Goal: Task Accomplishment & Management: Use online tool/utility

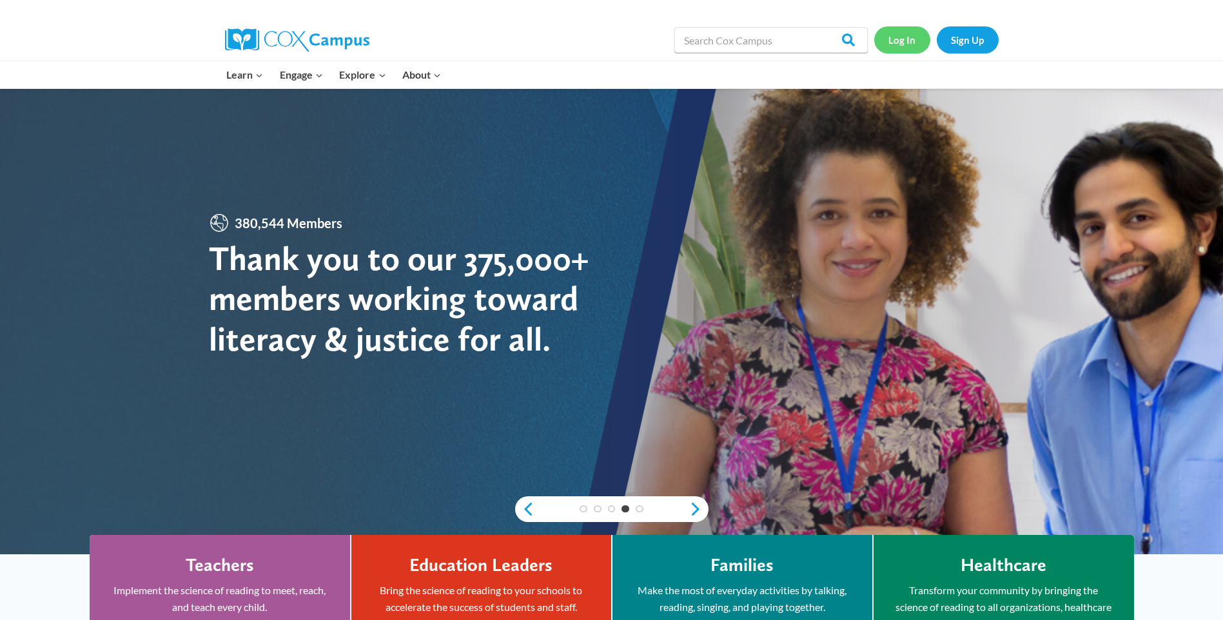
click at [887, 41] on link "Log In" at bounding box center [902, 39] width 56 height 26
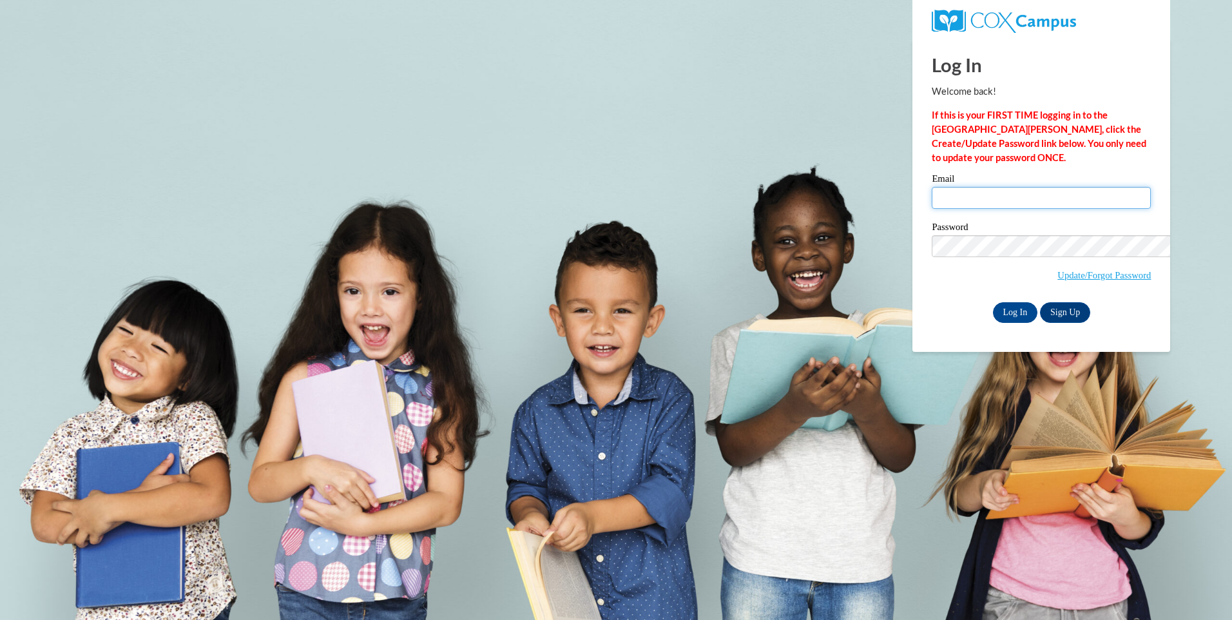
click at [932, 187] on input "Email" at bounding box center [1041, 198] width 219 height 22
type input "[EMAIL_ADDRESS][DOMAIN_NAME]"
click at [993, 302] on input "Log In" at bounding box center [1015, 312] width 45 height 21
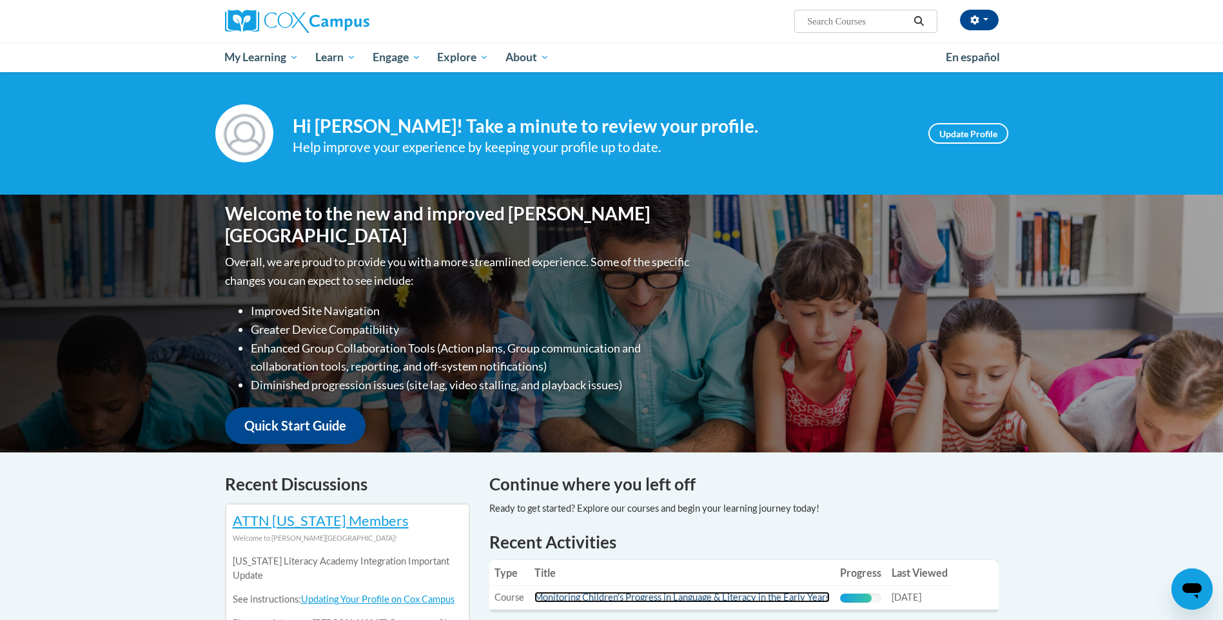
click at [612, 598] on link "Monitoring Children's Progress in Language & Literacy in the Early Years" at bounding box center [681, 597] width 295 height 11
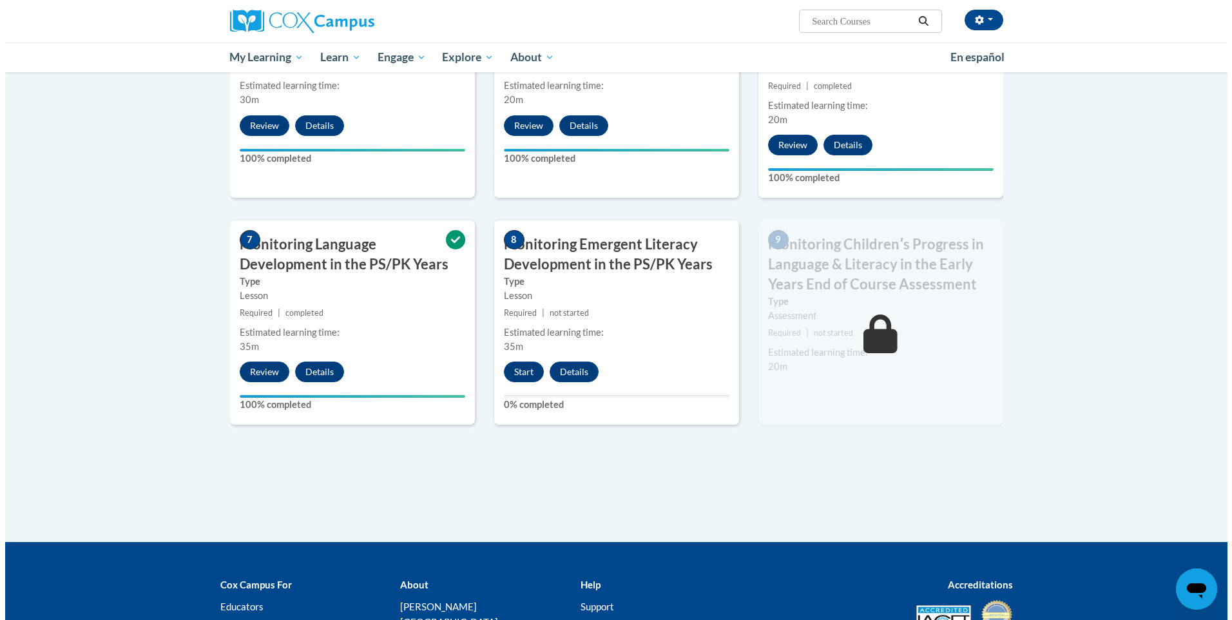
scroll to position [762, 0]
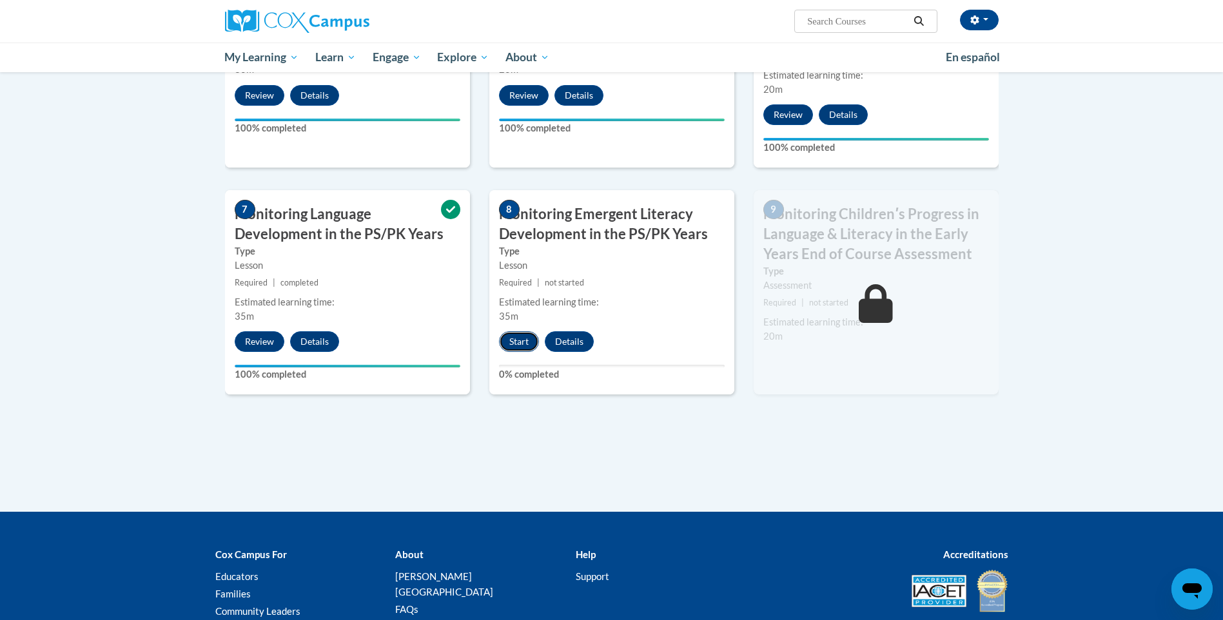
click at [518, 345] on button "Start" at bounding box center [519, 341] width 40 height 21
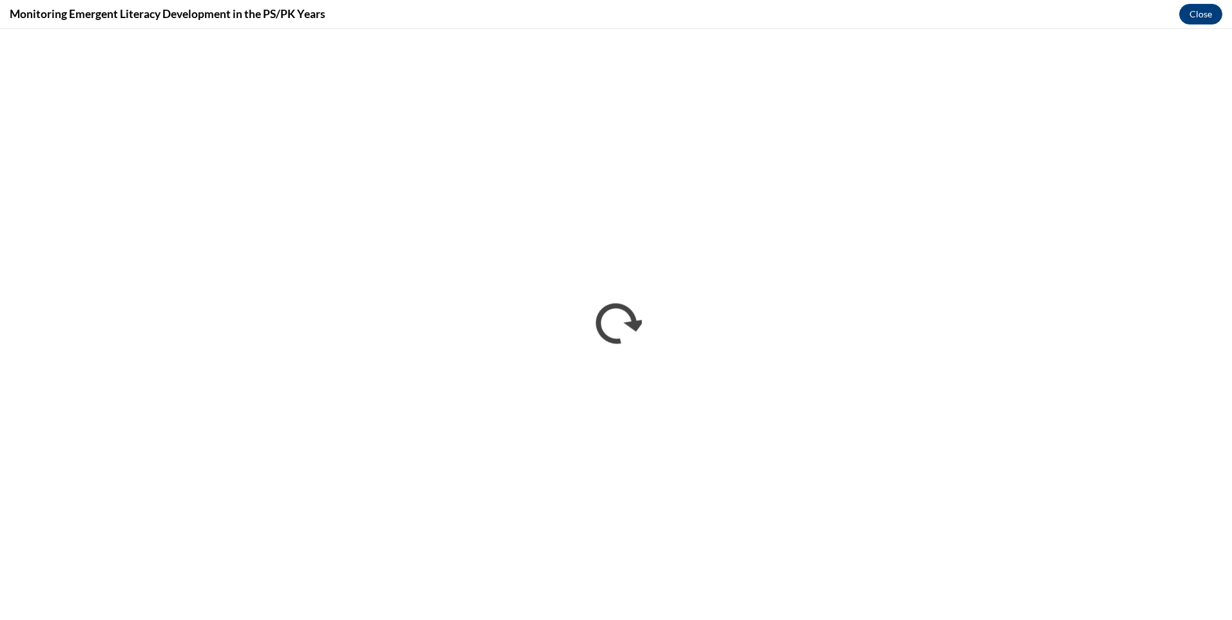
scroll to position [0, 0]
